Goal: Information Seeking & Learning: Learn about a topic

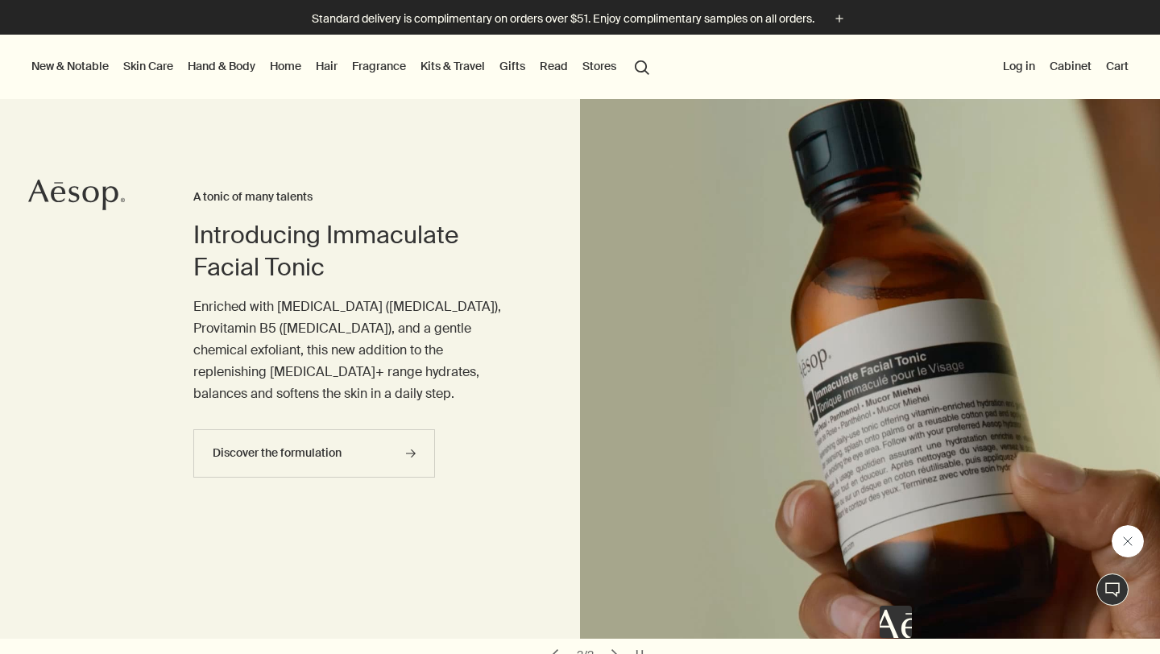
click at [558, 71] on link "Read" at bounding box center [553, 66] width 35 height 21
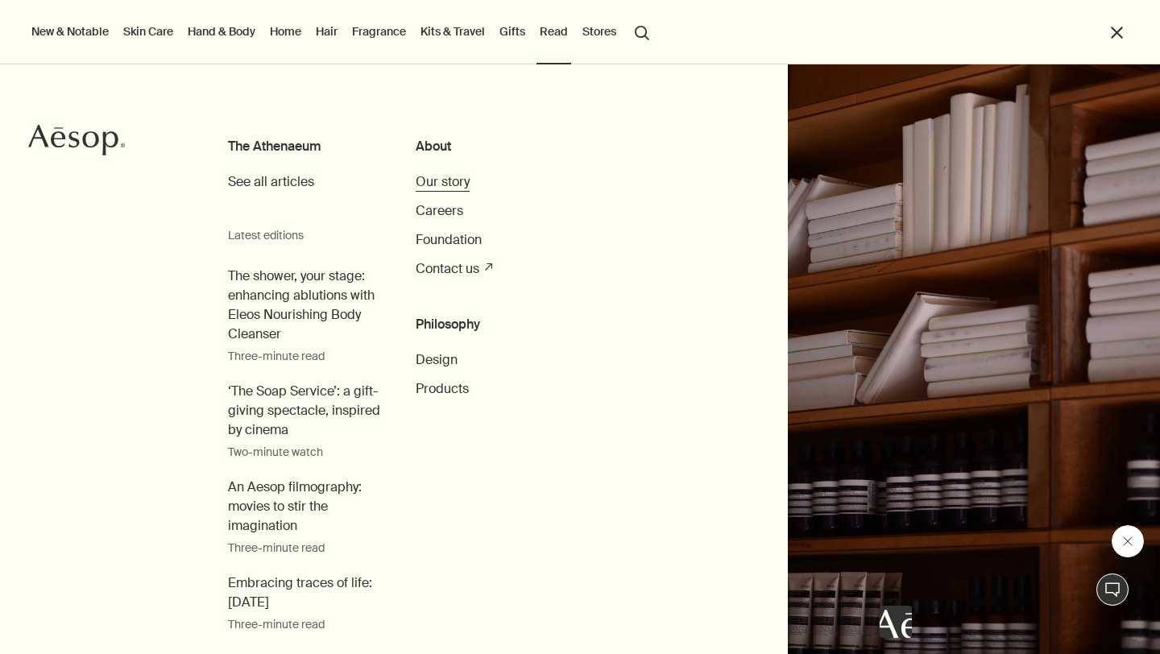
click at [444, 180] on span "Our story" at bounding box center [443, 181] width 54 height 17
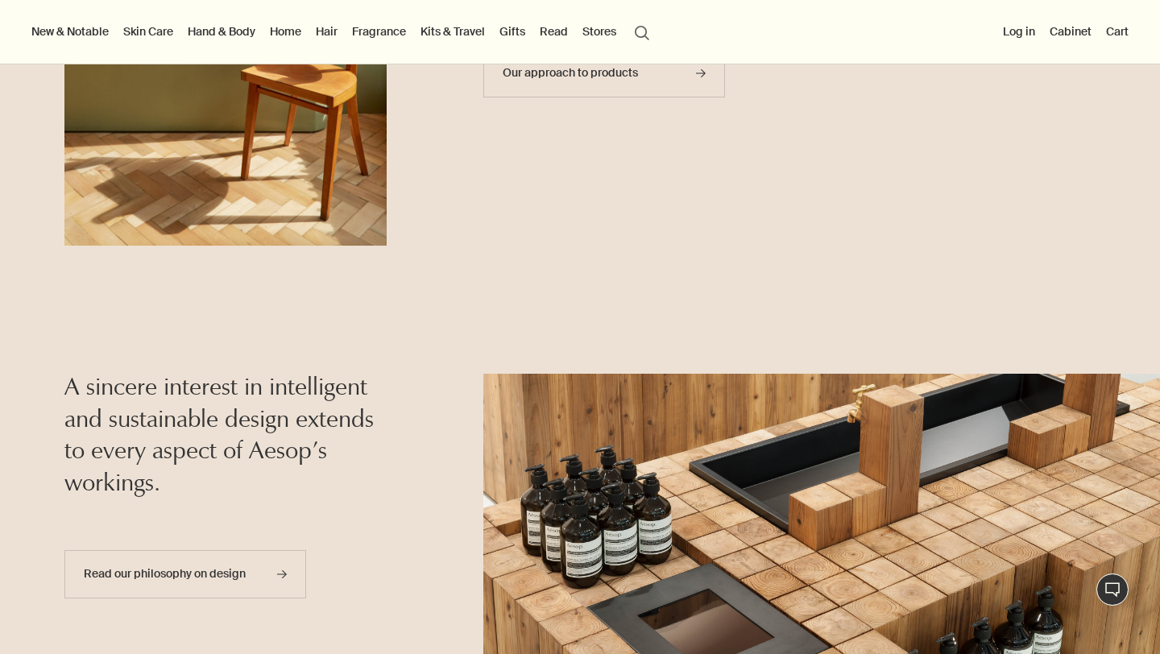
scroll to position [810, 0]
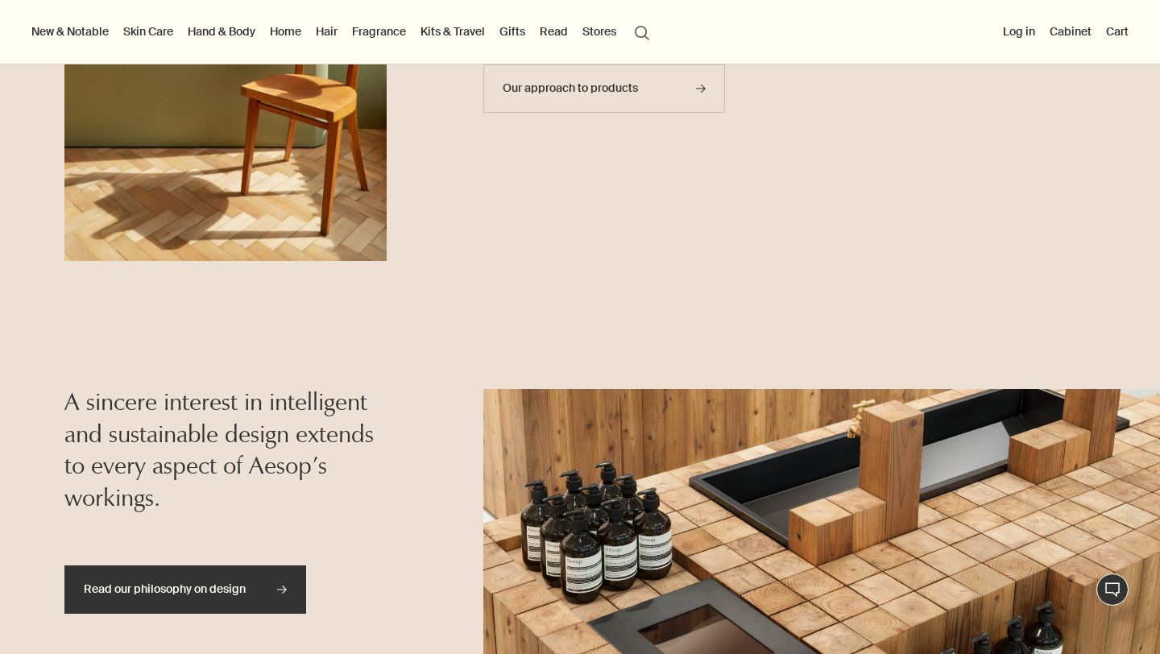
click at [262, 595] on link "Read our philosophy on design rightArrow" at bounding box center [185, 589] width 242 height 48
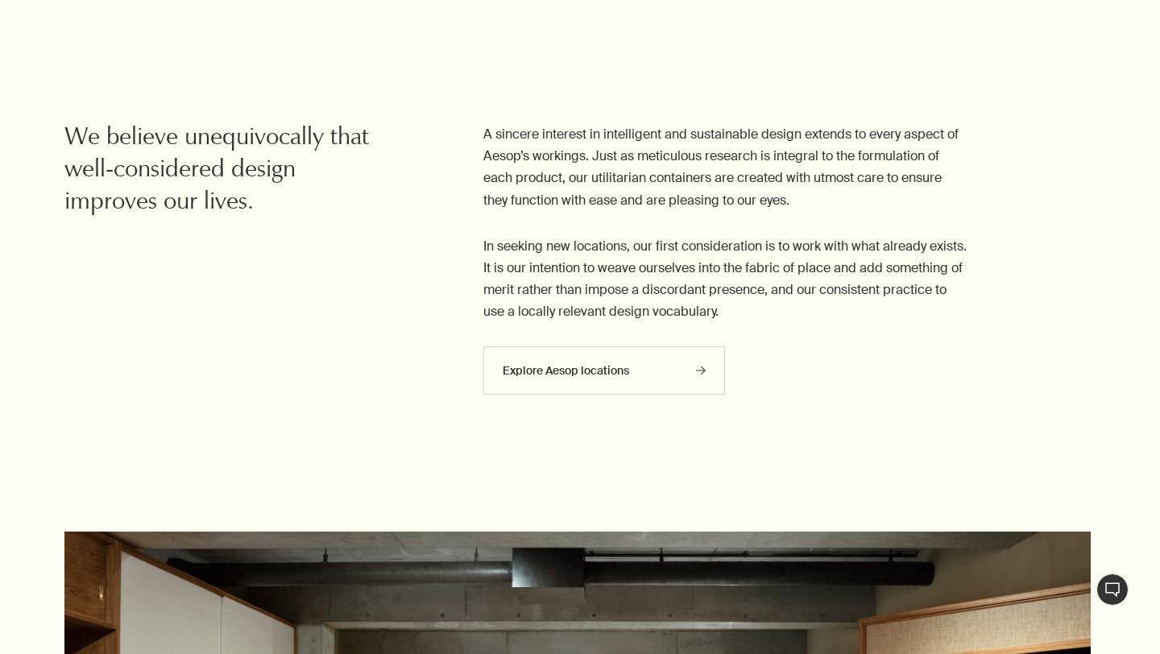
scroll to position [981, 0]
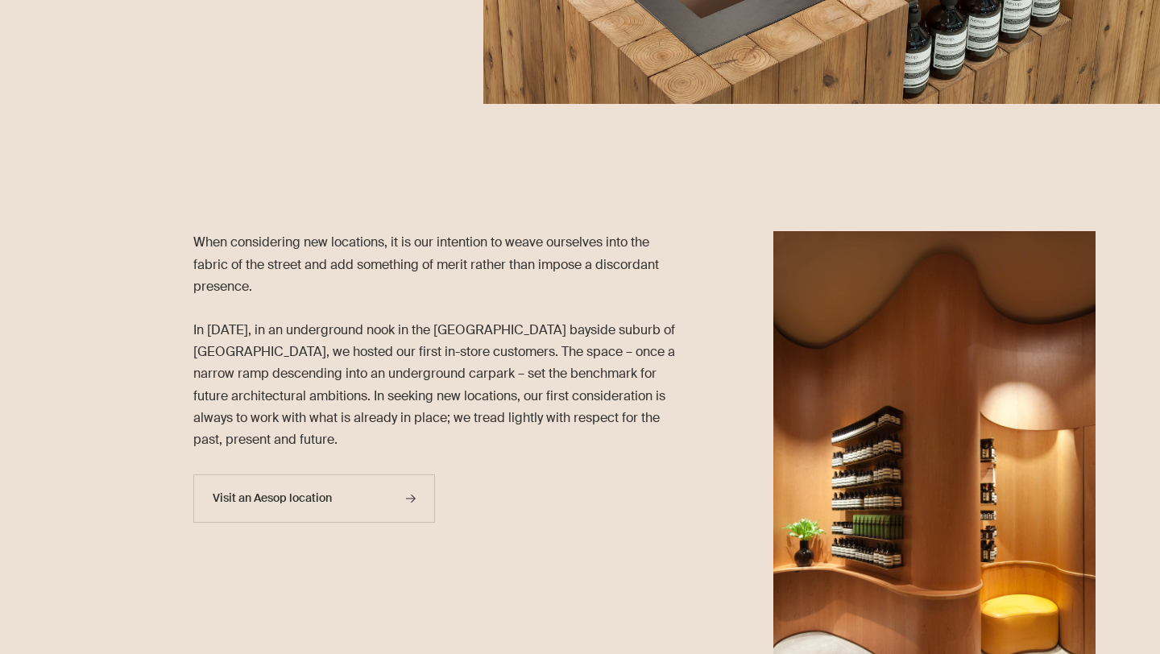
scroll to position [1477, 0]
